Goal: Information Seeking & Learning: Learn about a topic

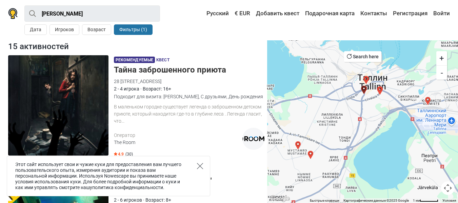
click at [201, 165] on icon "Close" at bounding box center [200, 166] width 6 height 6
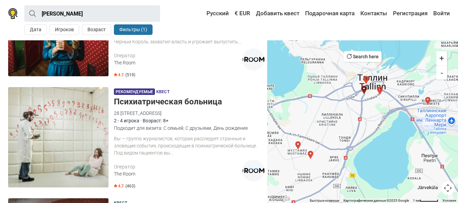
scroll to position [651, 0]
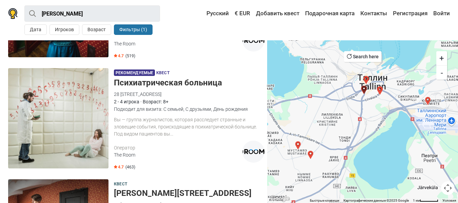
click at [153, 81] on h5 "Психиатрическая больница" at bounding box center [189, 83] width 151 height 10
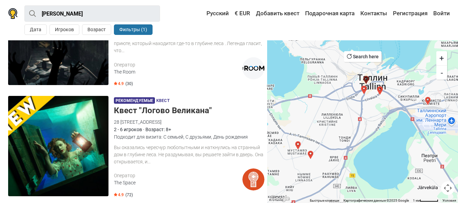
scroll to position [0, 0]
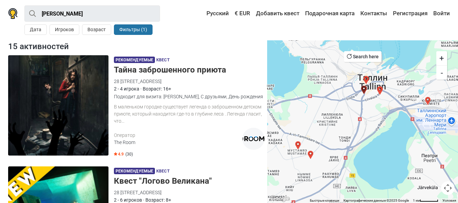
drag, startPoint x: 179, startPoint y: 137, endPoint x: 138, endPoint y: 71, distance: 77.9
drag, startPoint x: 138, startPoint y: 71, endPoint x: 66, endPoint y: 86, distance: 73.8
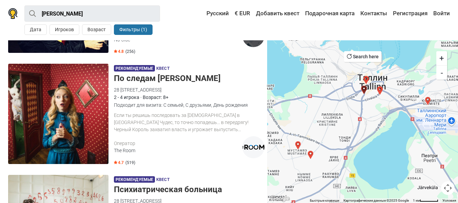
scroll to position [543, 0]
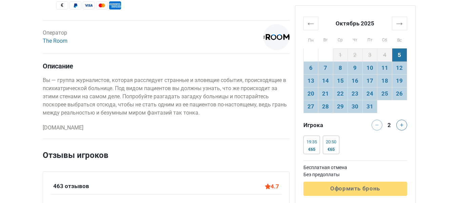
scroll to position [330, 0]
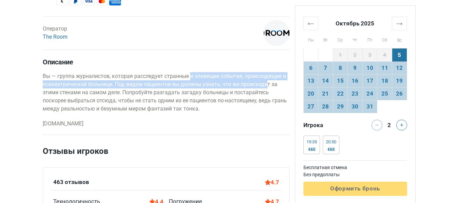
drag, startPoint x: 191, startPoint y: 76, endPoint x: 269, endPoint y: 83, distance: 78.7
click at [269, 83] on p "Вы — группа журналистов, которая расследует странные и зловещие события, происх…" at bounding box center [166, 92] width 247 height 41
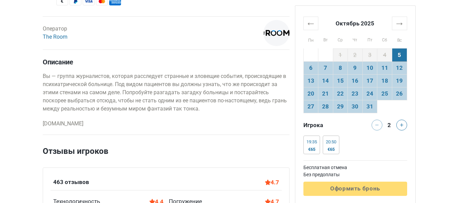
click at [143, 98] on p "Вы — группа журналистов, которая расследует странные и зловещие события, происх…" at bounding box center [166, 92] width 247 height 41
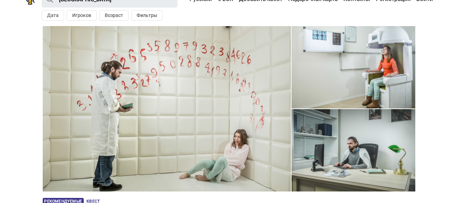
scroll to position [0, 0]
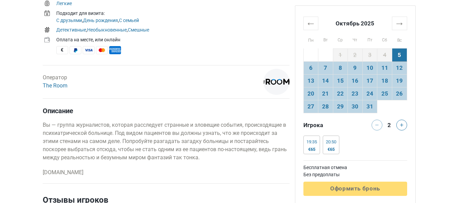
scroll to position [283, 0]
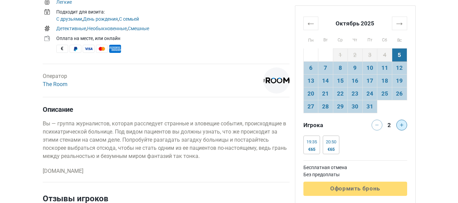
click at [404, 125] on button at bounding box center [402, 125] width 11 height 11
click at [403, 125] on icon at bounding box center [401, 125] width 3 height 3
click at [377, 125] on icon at bounding box center [377, 125] width 3 height 3
click at [404, 126] on button at bounding box center [402, 125] width 11 height 11
click at [376, 126] on icon at bounding box center [377, 125] width 3 height 3
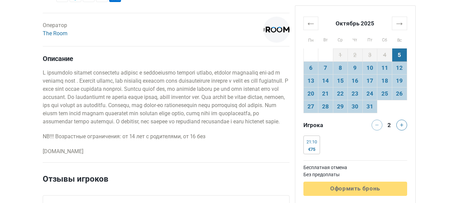
scroll to position [330, 0]
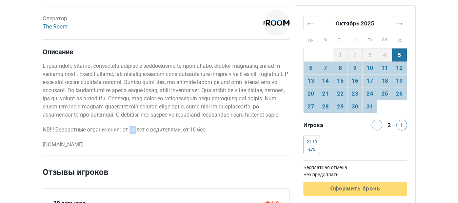
drag, startPoint x: 130, startPoint y: 137, endPoint x: 137, endPoint y: 138, distance: 6.8
click at [137, 134] on p "NB!!! Возрастные ограничения: от 14 лет с родителями, от 16 без" at bounding box center [166, 130] width 247 height 8
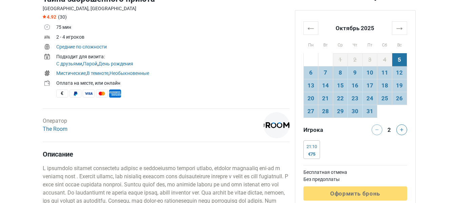
scroll to position [228, 0]
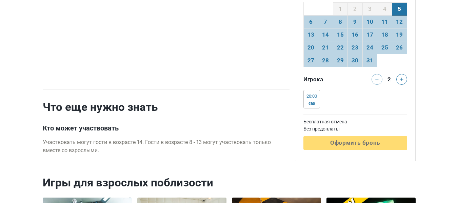
scroll to position [1439, 0]
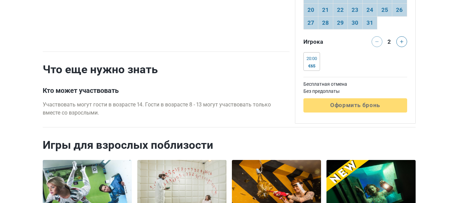
click at [195, 87] on div "Кто может участвовать Участвовать могут гости в возрасте 14. Гости в возрасте 8…" at bounding box center [166, 102] width 247 height 31
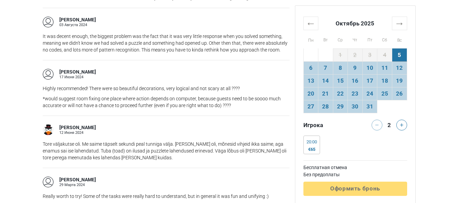
scroll to position [818, 0]
